Goal: Task Accomplishment & Management: Use online tool/utility

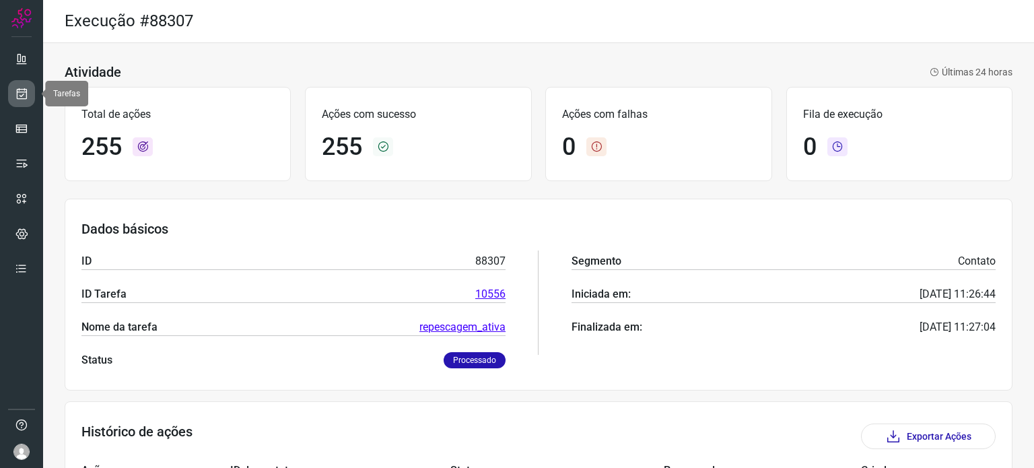
click at [28, 85] on link at bounding box center [21, 93] width 27 height 27
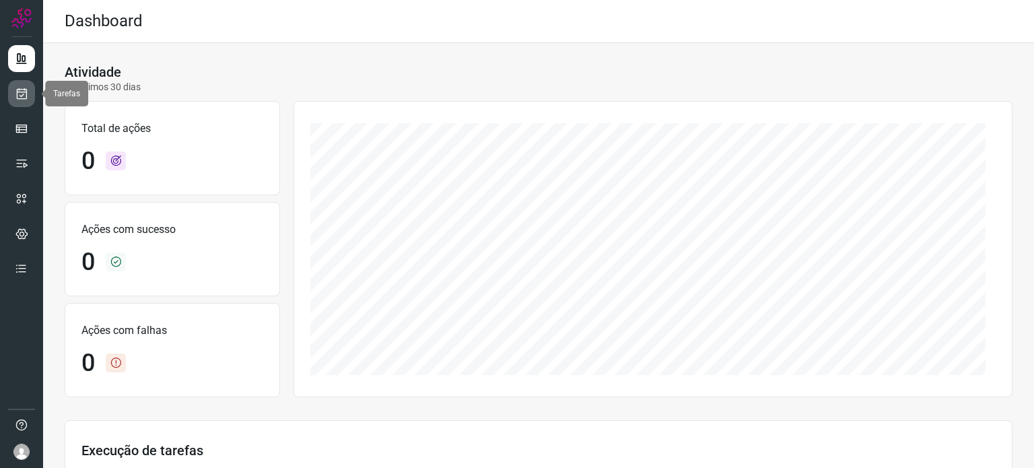
click at [19, 91] on icon at bounding box center [22, 93] width 14 height 13
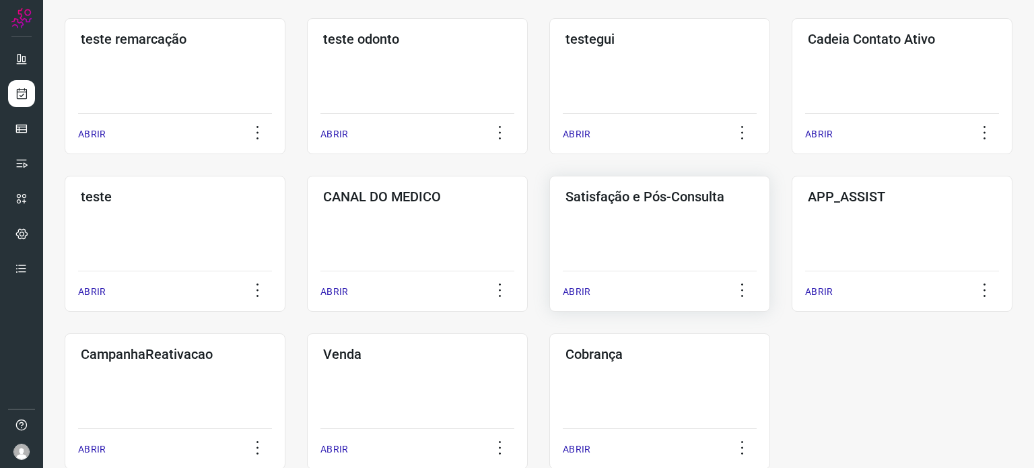
click at [670, 264] on div "Satisfação e Pós-Consulta ABRIR" at bounding box center [659, 244] width 221 height 136
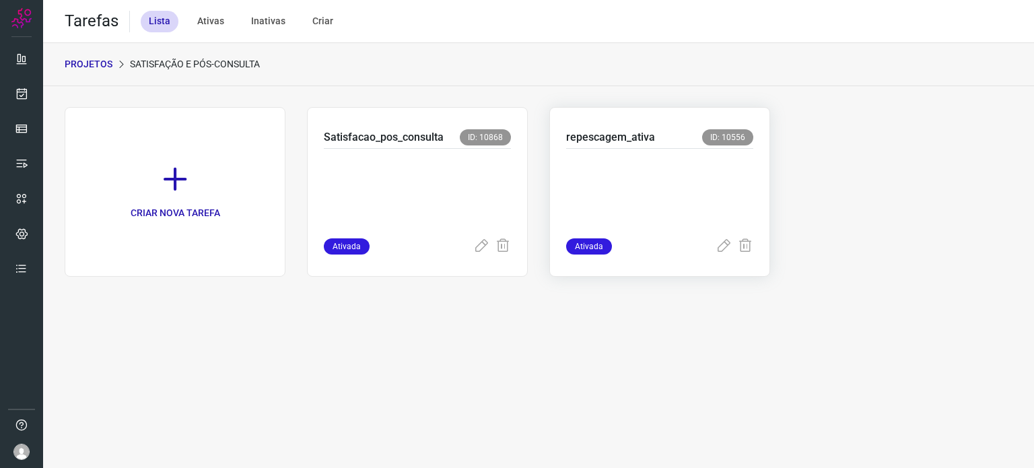
click at [692, 206] on p at bounding box center [659, 190] width 187 height 67
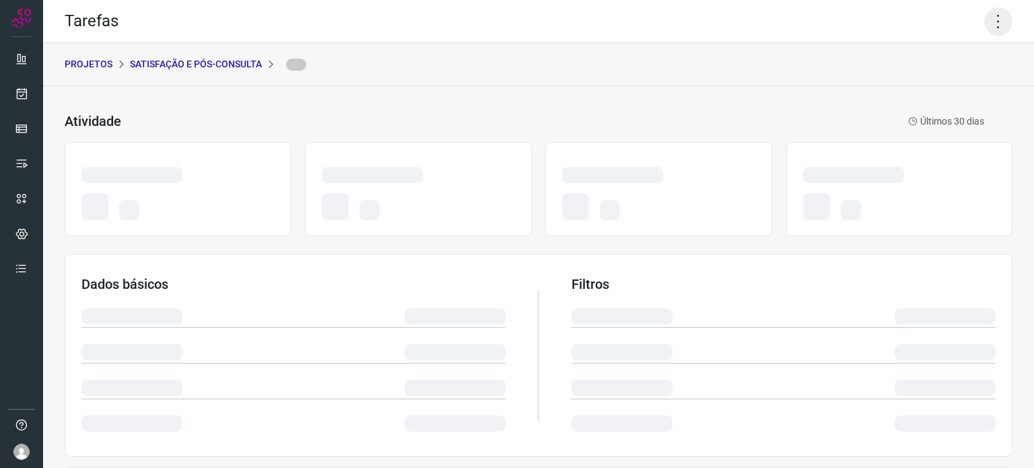
click at [985, 20] on icon at bounding box center [998, 21] width 28 height 28
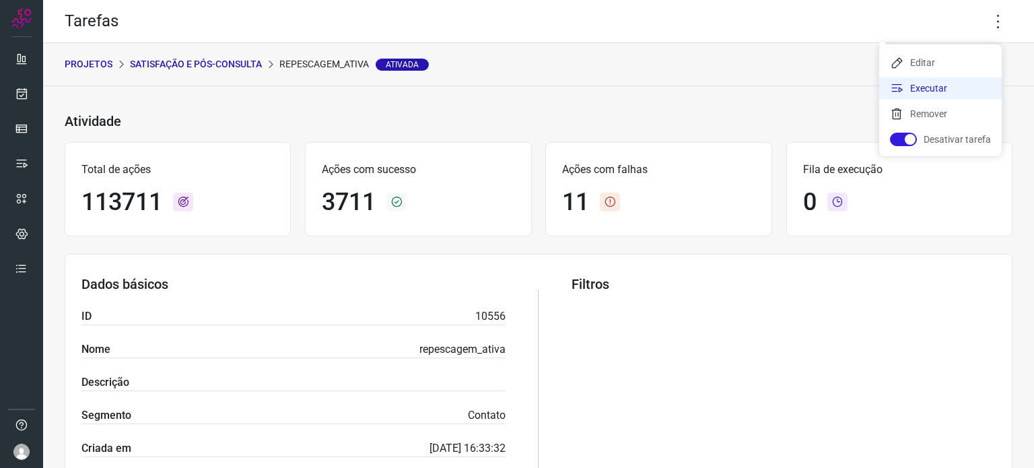
click at [937, 85] on li "Executar" at bounding box center [940, 88] width 122 height 22
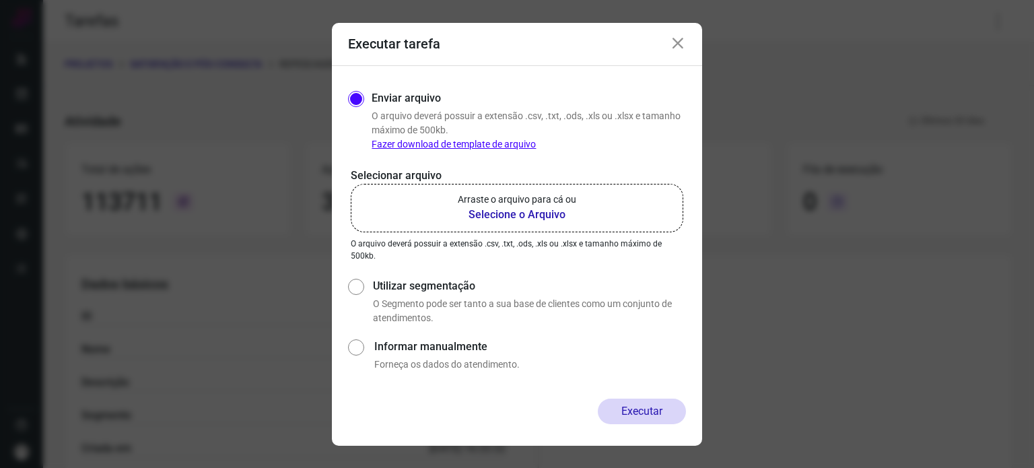
click at [660, 199] on label "Arraste o arquivo para cá ou Selecione o Arquivo" at bounding box center [517, 208] width 332 height 48
click at [0, 0] on input "Arraste o arquivo para cá ou Selecione o Arquivo" at bounding box center [0, 0] width 0 height 0
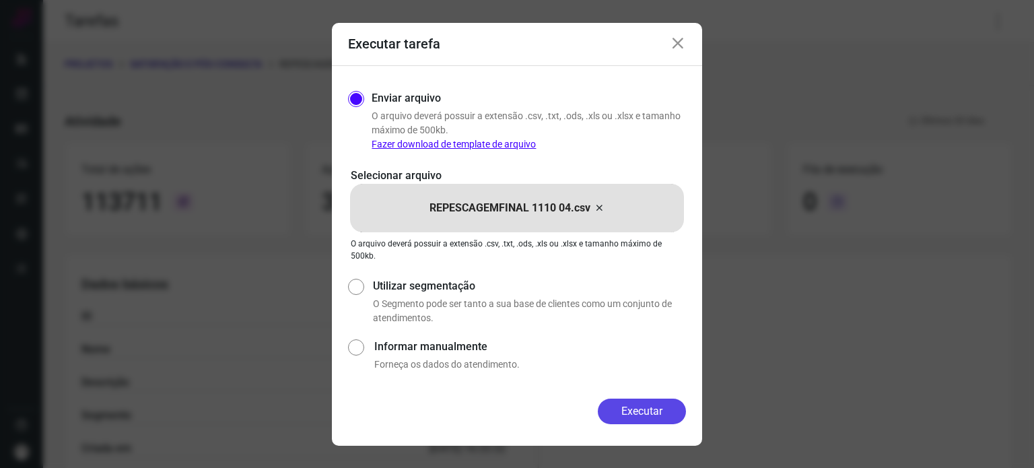
click at [660, 403] on button "Executar" at bounding box center [642, 411] width 88 height 26
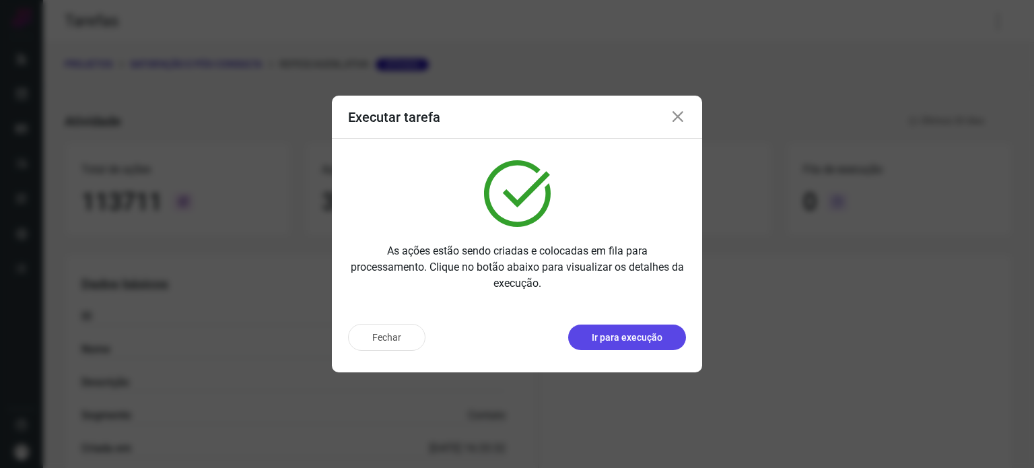
click at [625, 337] on p "Ir para execução" at bounding box center [627, 337] width 71 height 14
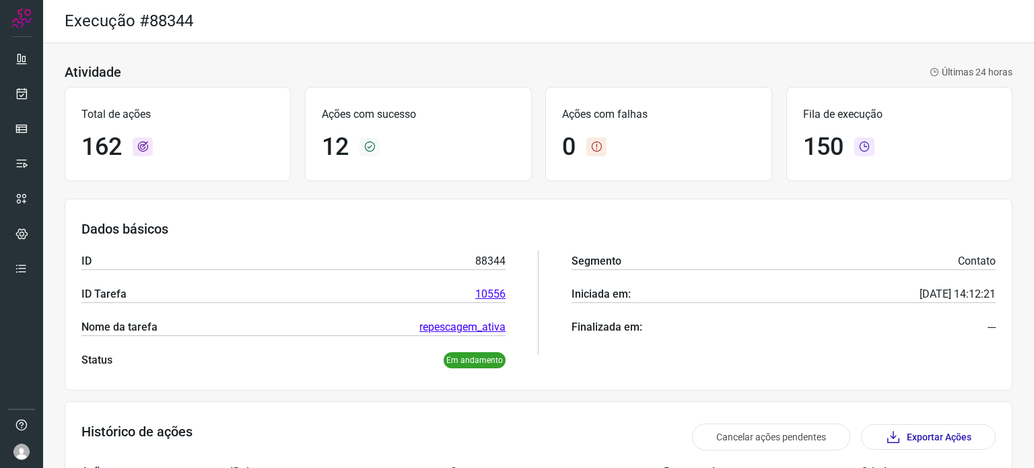
drag, startPoint x: 681, startPoint y: 7, endPoint x: 683, endPoint y: 1, distance: 7.0
click at [681, 7] on div "Execução #88344" at bounding box center [538, 21] width 991 height 43
